Goal: Transaction & Acquisition: Purchase product/service

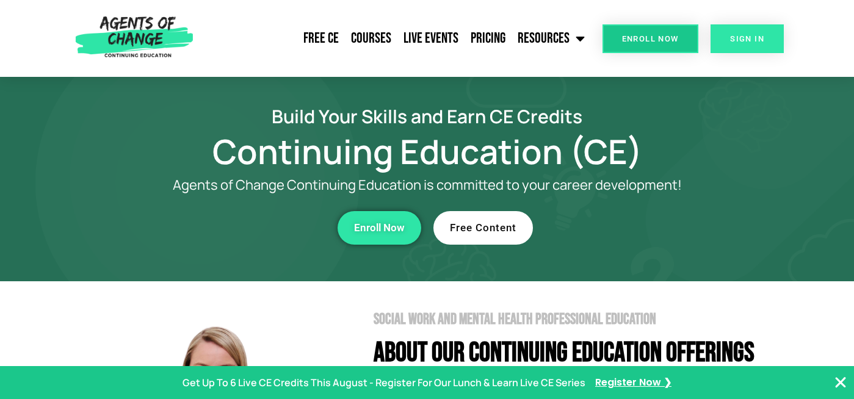
click at [742, 35] on span "SIGN IN" at bounding box center [747, 39] width 34 height 8
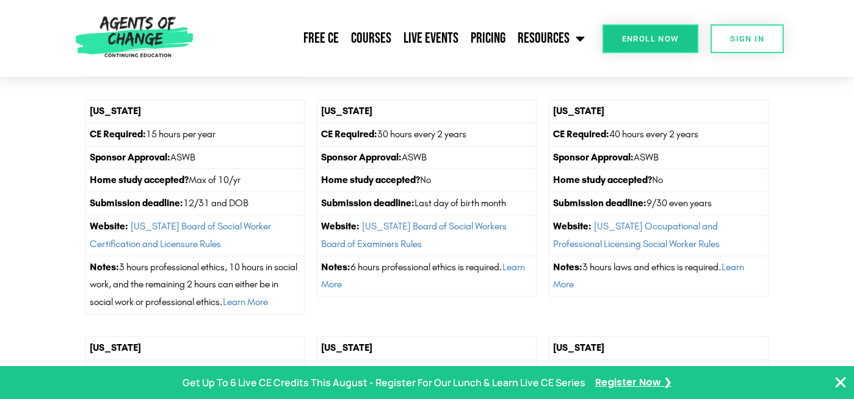
scroll to position [4012, 0]
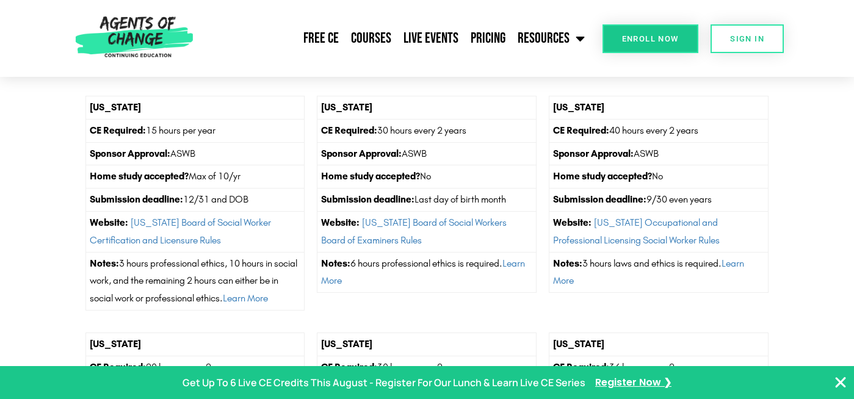
click at [666, 35] on span "Enroll Now" at bounding box center [650, 39] width 57 height 8
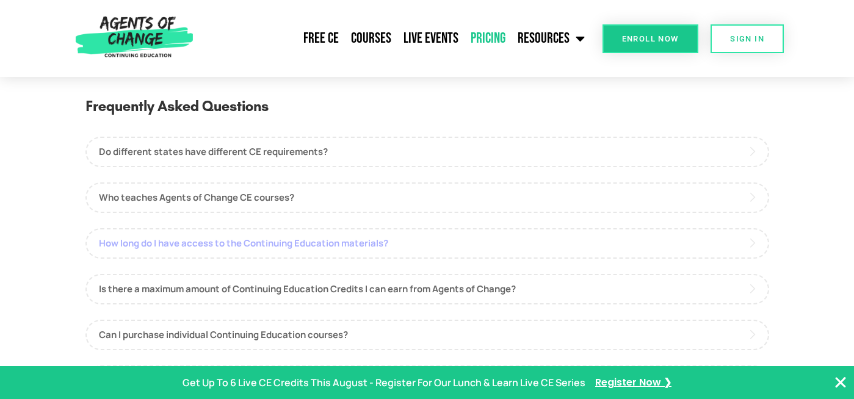
scroll to position [583, 0]
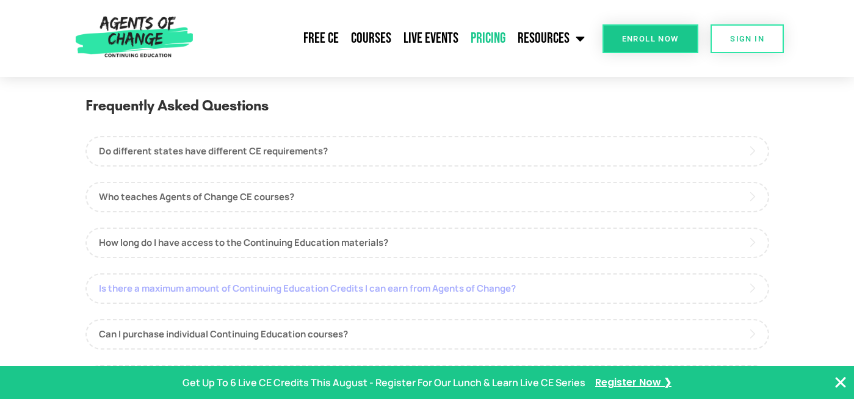
click at [363, 275] on link "Is there a maximum amount of Continuing Education Credits I can earn from Agent…" at bounding box center [427, 289] width 684 height 31
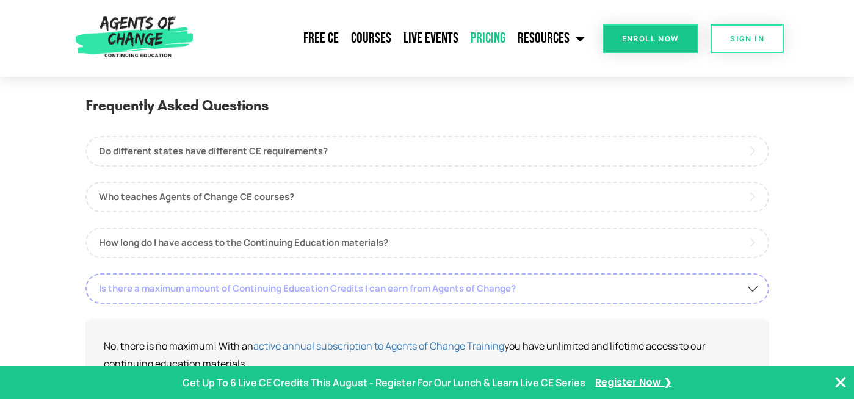
click at [363, 275] on link "Is there a maximum amount of Continuing Education Credits I can earn from Agent…" at bounding box center [427, 289] width 684 height 31
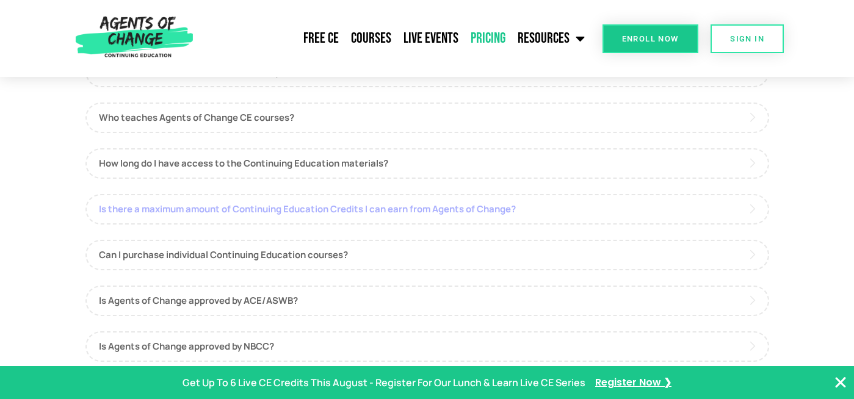
scroll to position [671, 0]
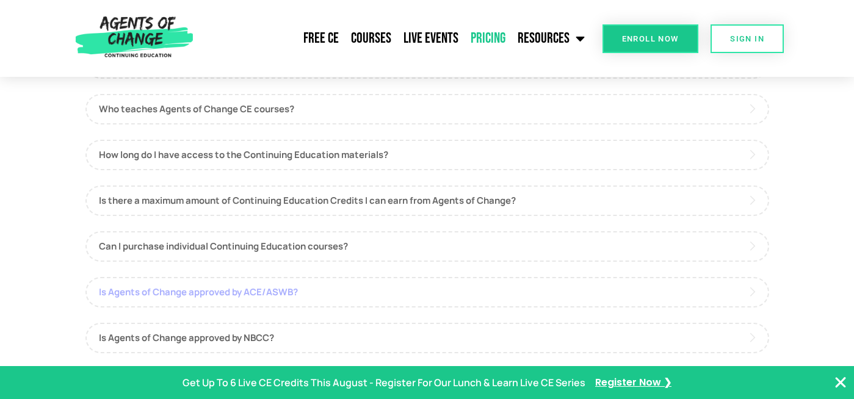
click at [364, 297] on link "Is Agents of Change approved by ACE/ASWB?" at bounding box center [427, 292] width 684 height 31
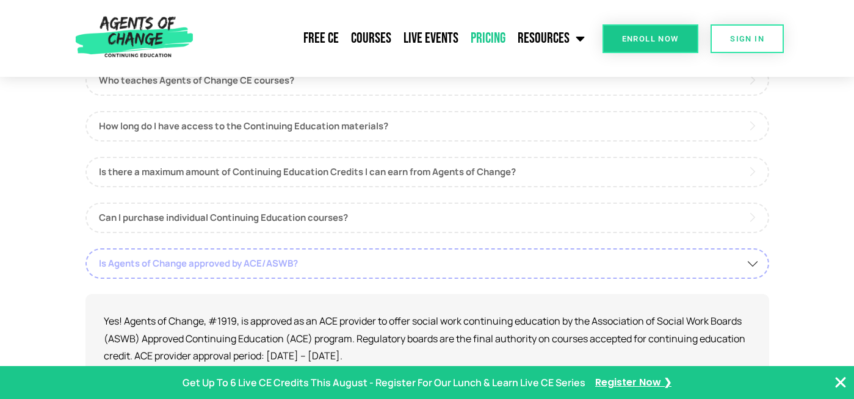
scroll to position [701, 0]
click at [368, 258] on link "Is Agents of Change approved by ACE/ASWB?" at bounding box center [427, 262] width 684 height 31
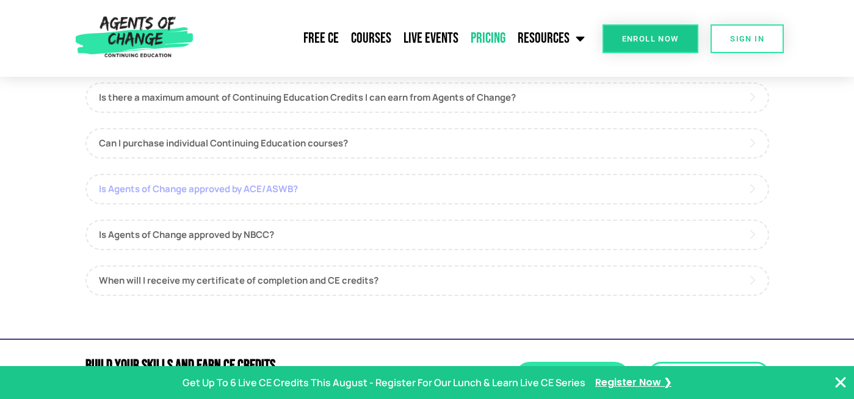
scroll to position [776, 0]
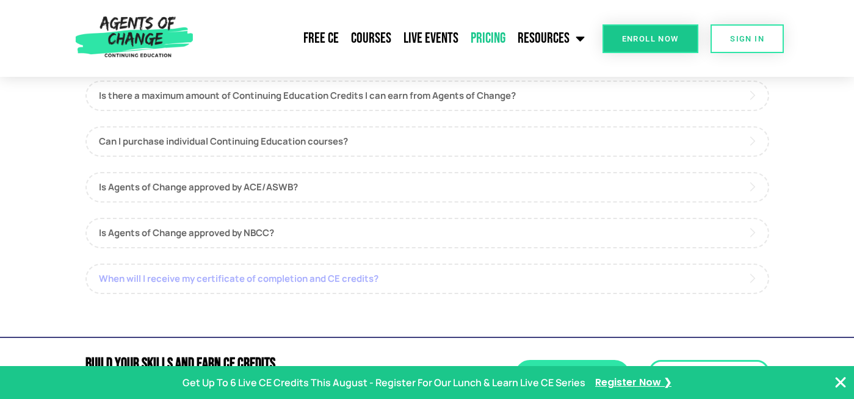
click at [361, 277] on link "When will I receive my certificate of completion and CE credits?" at bounding box center [427, 279] width 684 height 31
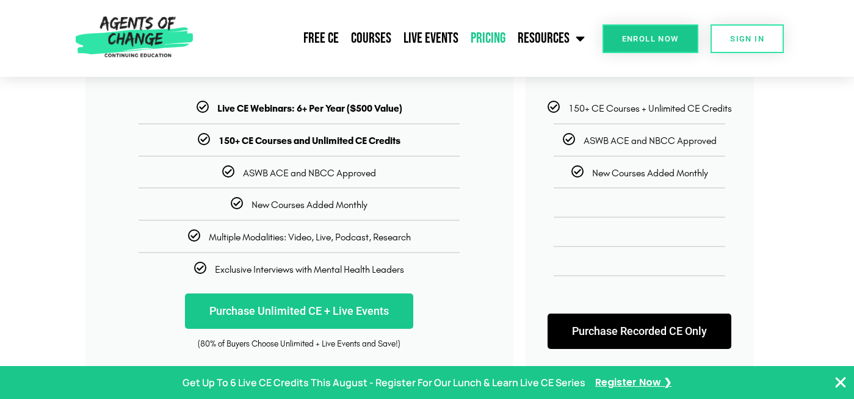
scroll to position [280, 0]
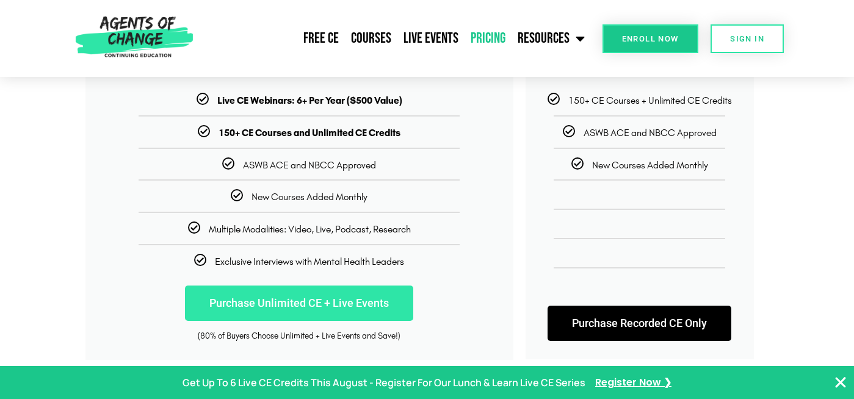
click at [353, 303] on link "Purchase Unlimited CE + Live Events" at bounding box center [299, 303] width 228 height 35
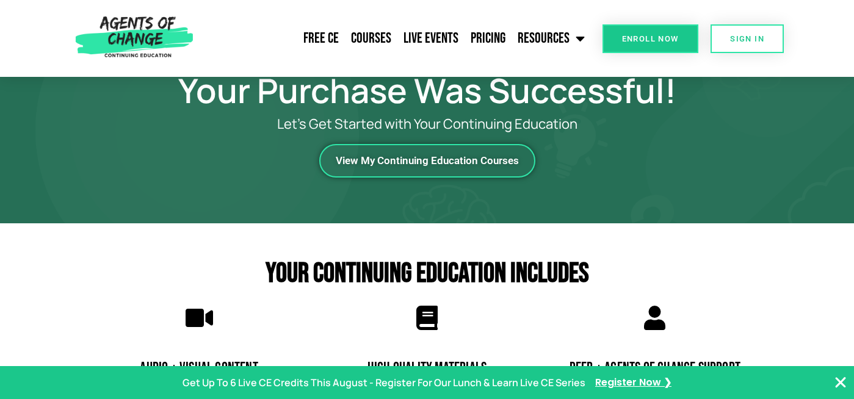
scroll to position [17, 0]
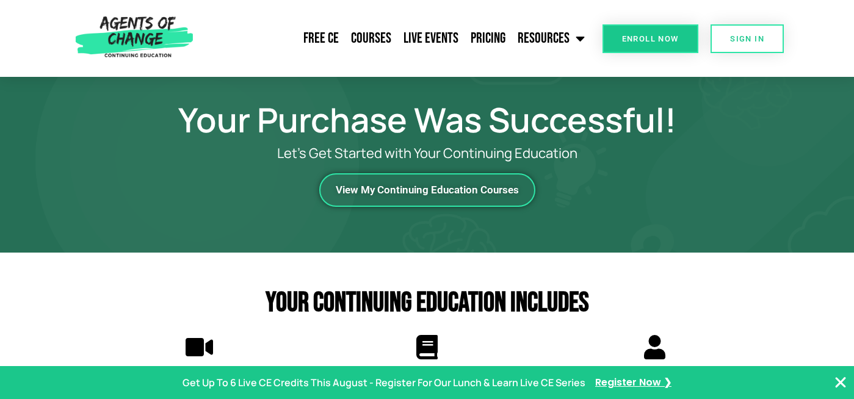
click at [491, 189] on span "View My Continuing Education Courses" at bounding box center [427, 190] width 183 height 10
